Goal: Check status

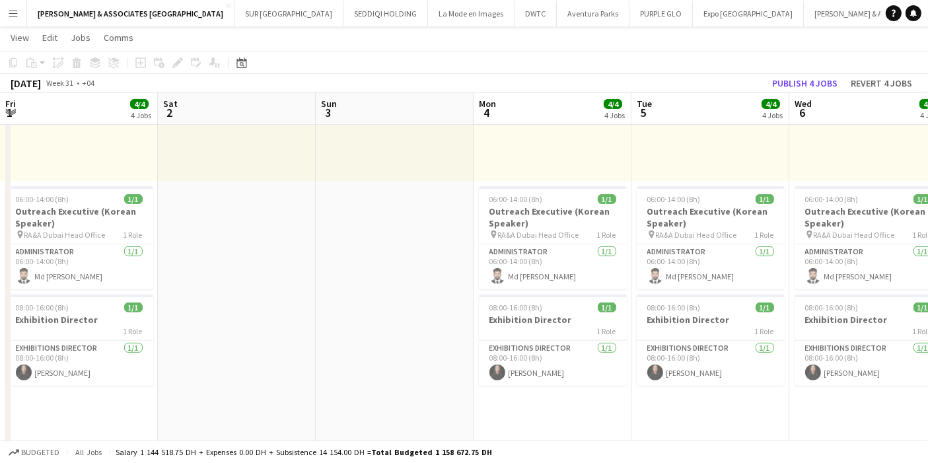
scroll to position [0, 466]
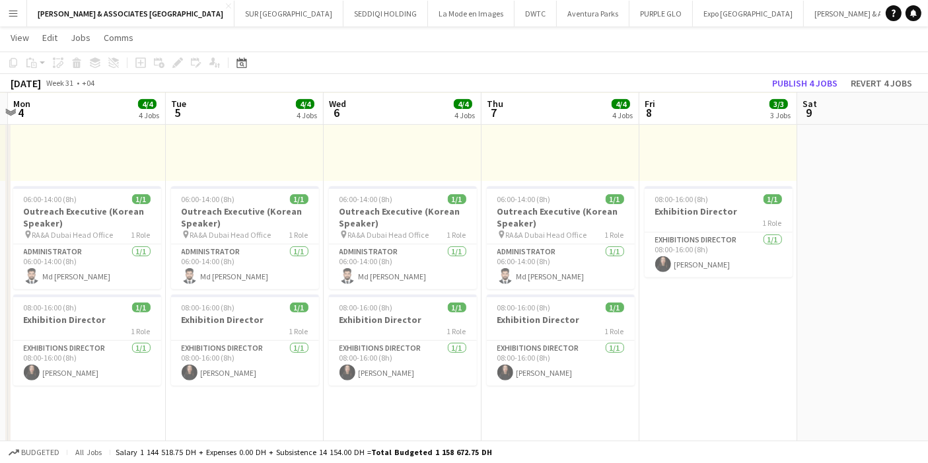
click at [6, 14] on button "Menu" at bounding box center [13, 13] width 26 height 26
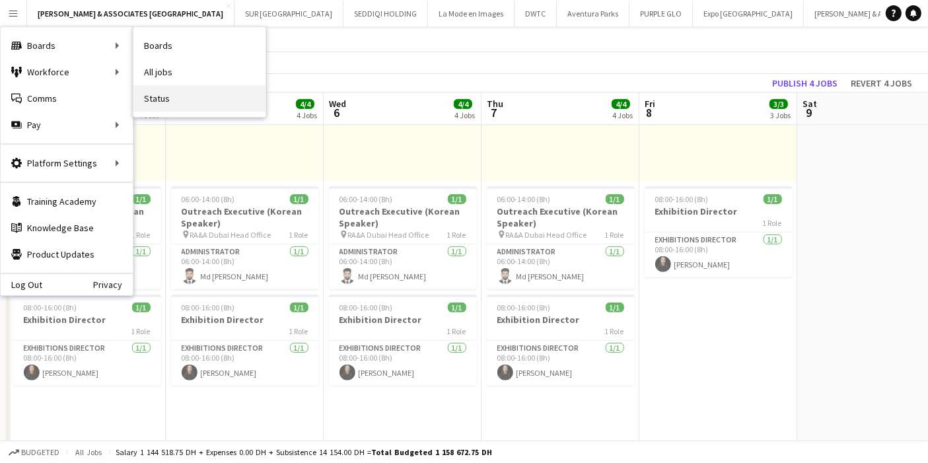
click at [161, 104] on link "Status" at bounding box center [199, 98] width 132 height 26
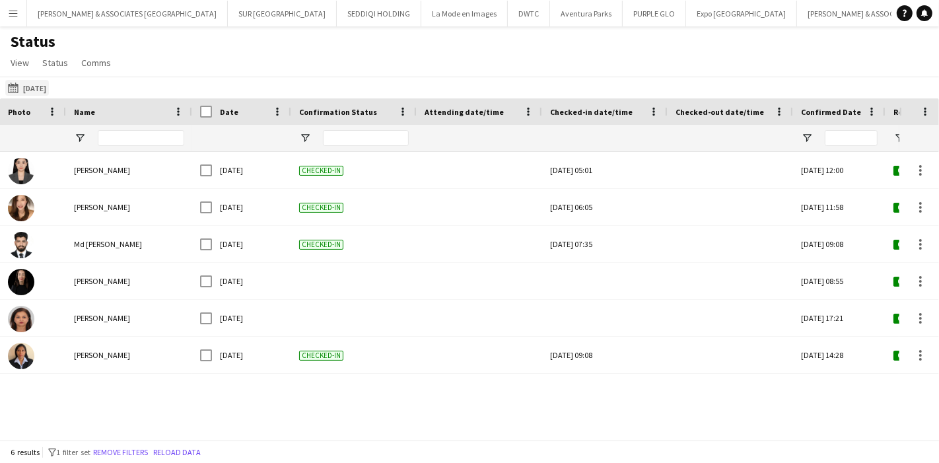
click at [34, 87] on button "[DATE] to [DATE] [DATE]" at bounding box center [27, 88] width 44 height 16
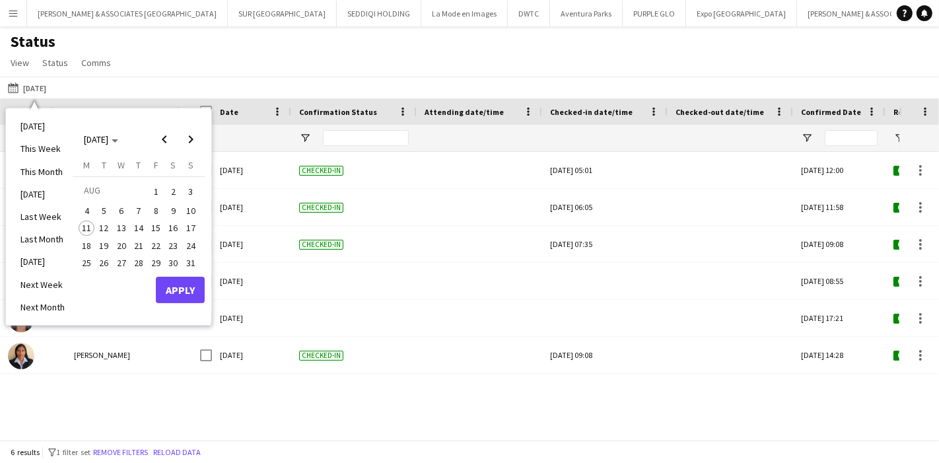
click at [143, 208] on span "7" at bounding box center [139, 211] width 16 height 16
click at [176, 288] on button "Apply" at bounding box center [180, 290] width 49 height 26
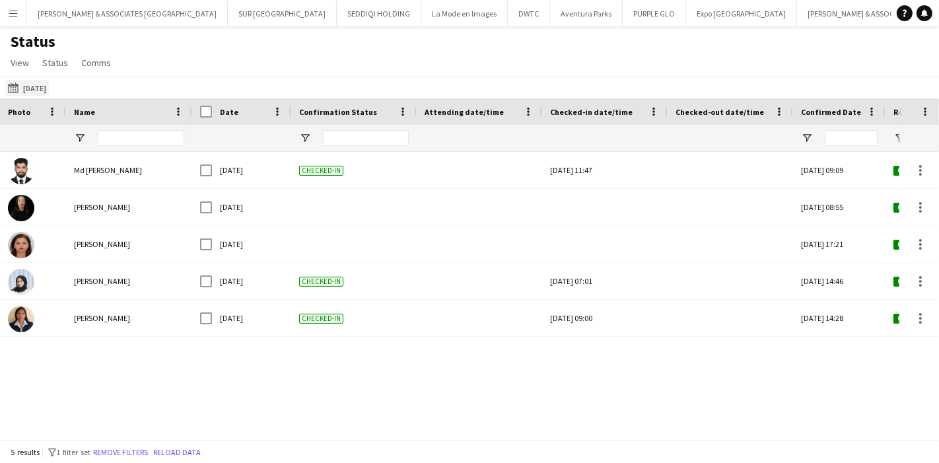
click at [16, 87] on app-icon "[DATE] to [DATE]" at bounding box center [15, 88] width 15 height 11
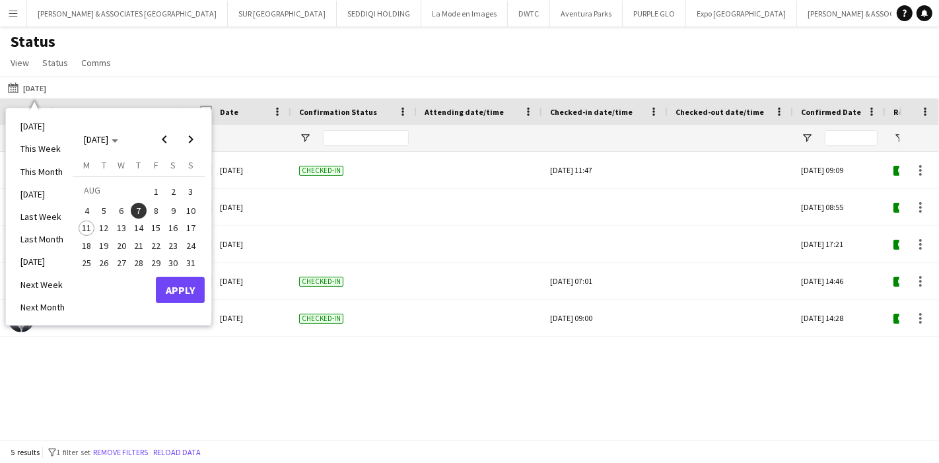
click at [122, 208] on span "6" at bounding box center [122, 211] width 16 height 16
click at [174, 291] on button "Apply" at bounding box center [180, 290] width 49 height 26
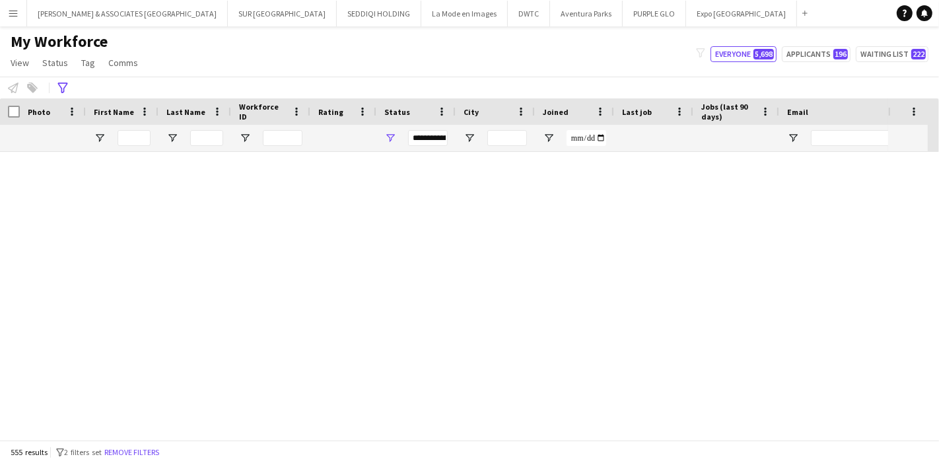
scroll to position [10979, 0]
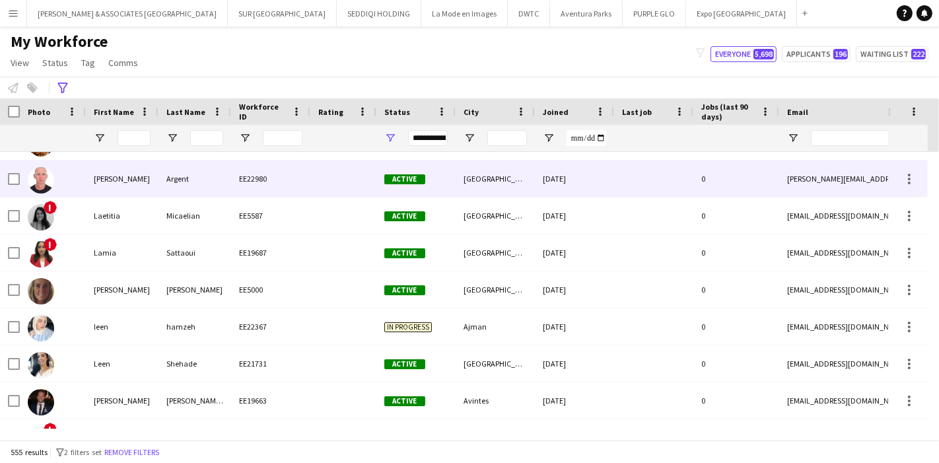
click at [129, 184] on div "Kurt" at bounding box center [122, 179] width 73 height 36
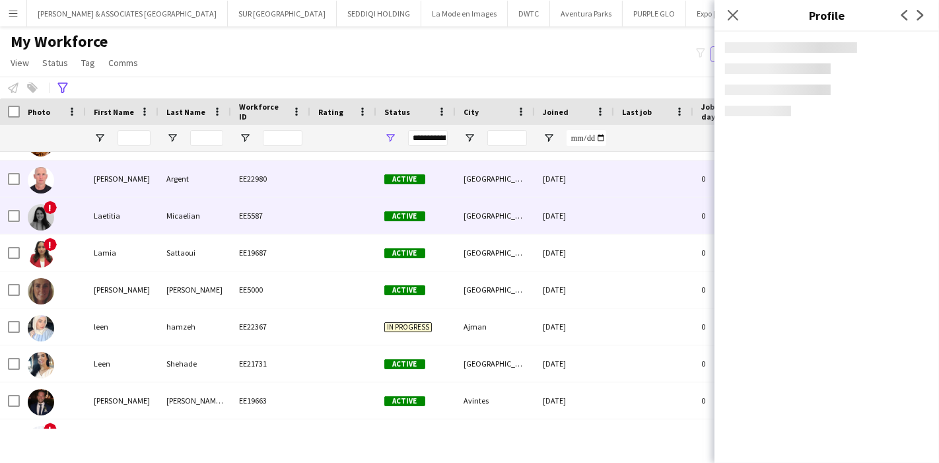
click at [108, 214] on div "Laetitia" at bounding box center [122, 216] width 73 height 36
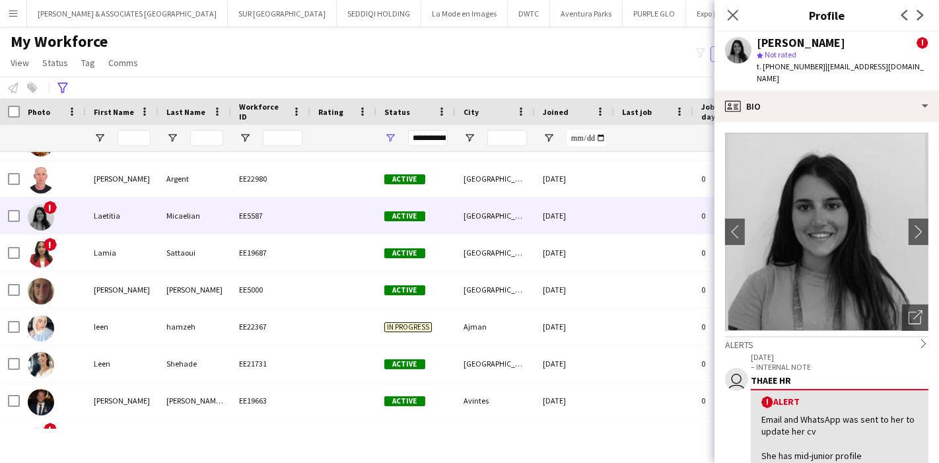
scroll to position [0, 0]
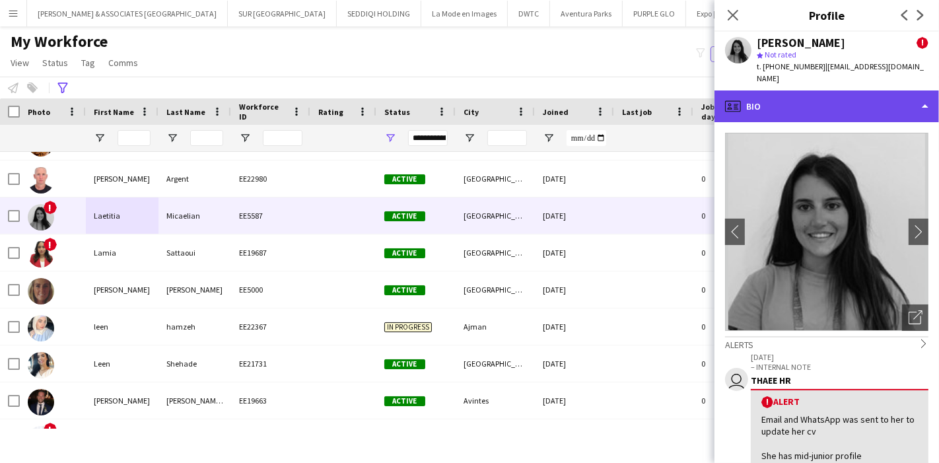
click at [848, 96] on div "profile Bio" at bounding box center [827, 107] width 225 height 32
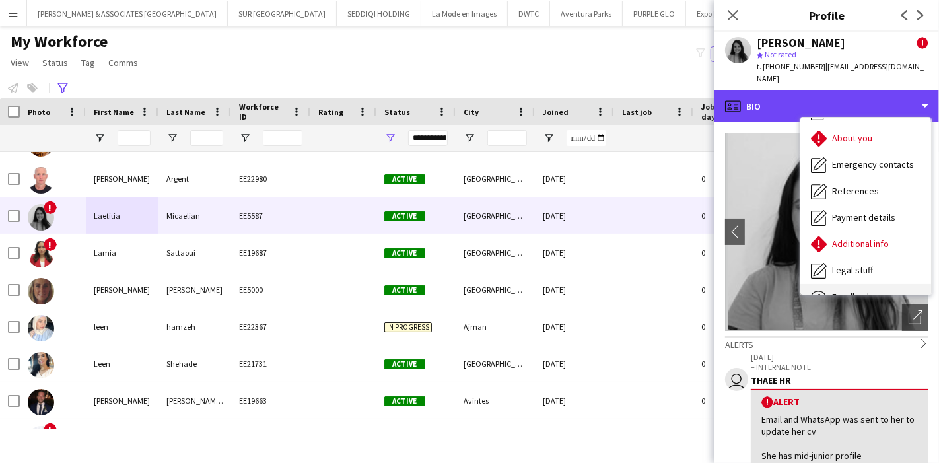
scroll to position [97, 0]
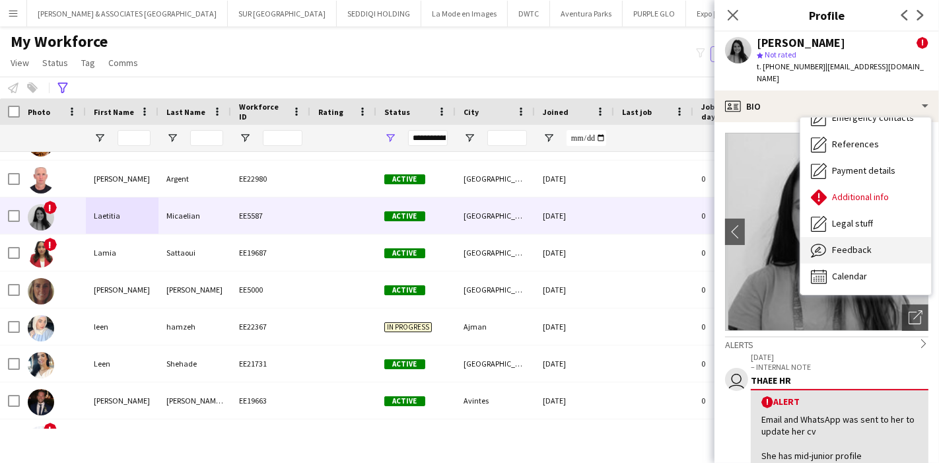
click at [872, 237] on div "Feedback Feedback" at bounding box center [866, 250] width 131 height 26
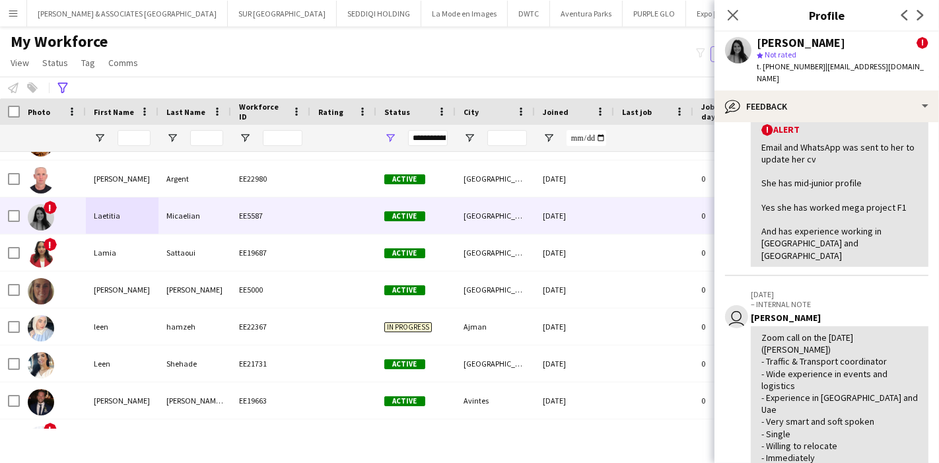
scroll to position [220, 0]
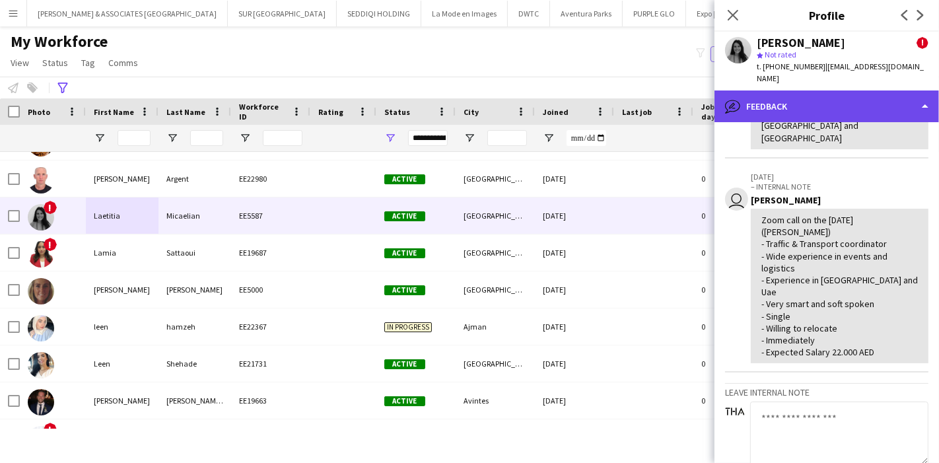
click at [879, 91] on div "bubble-pencil Feedback" at bounding box center [827, 107] width 225 height 32
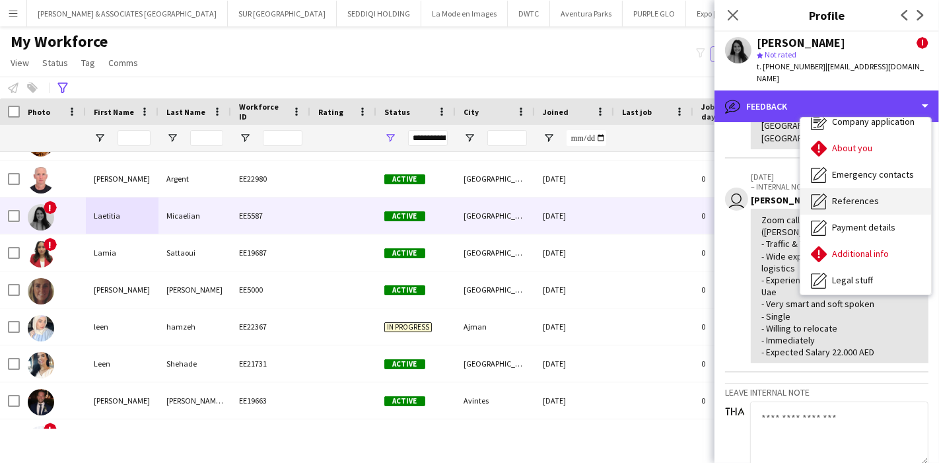
scroll to position [0, 0]
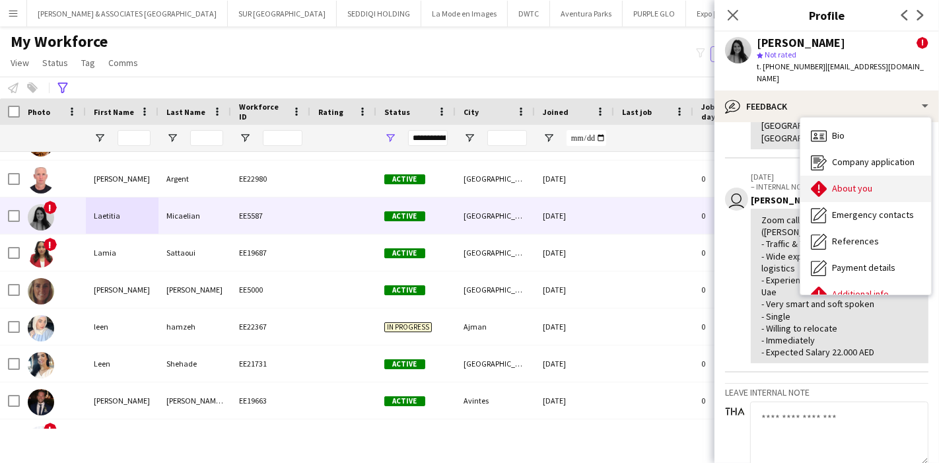
click at [854, 182] on span "About you" at bounding box center [852, 188] width 40 height 12
